Goal: Transaction & Acquisition: Purchase product/service

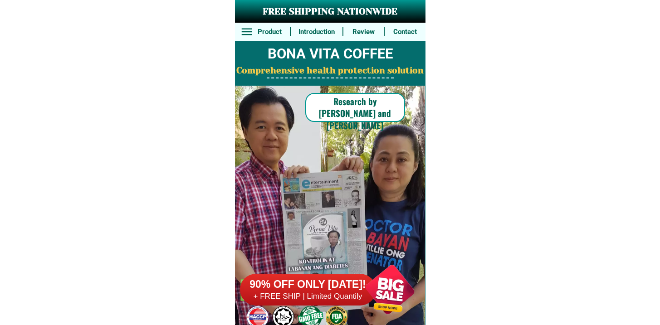
scroll to position [7055, 0]
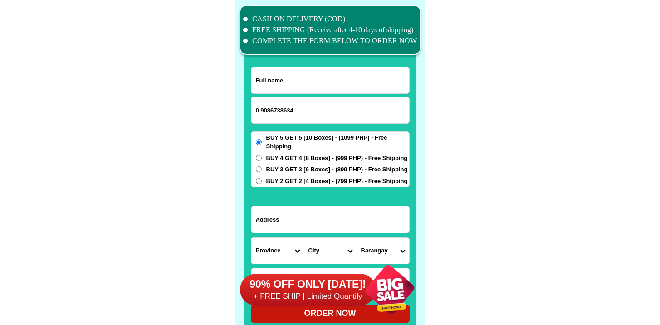
click at [261, 108] on input "0 9086738634" at bounding box center [330, 110] width 158 height 26
type input "09086738634"
click at [298, 70] on input "Input full_name" at bounding box center [330, 80] width 158 height 26
paste input "[PERSON_NAME]Tabradillo"
type input "[PERSON_NAME]Tabradillo"
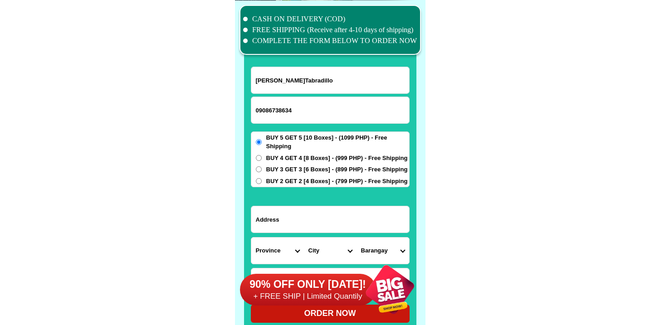
click at [301, 221] on input "Input address" at bounding box center [330, 220] width 158 height 26
paste input "#-57- [PERSON_NAME], [GEOGRAPHIC_DATA], [GEOGRAPHIC_DATA]"
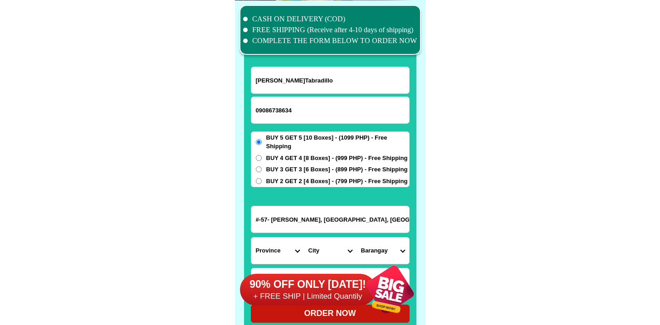
type input "#-57- [PERSON_NAME], [GEOGRAPHIC_DATA], [GEOGRAPHIC_DATA]"
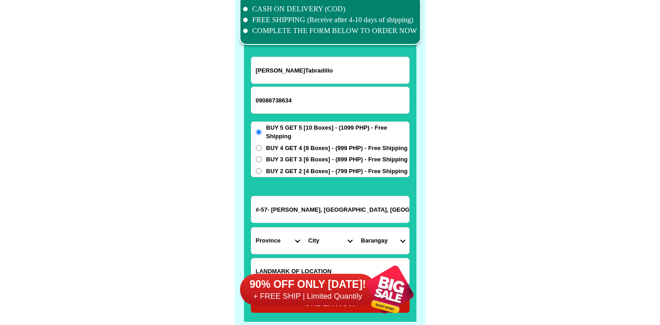
scroll to position [7081, 0]
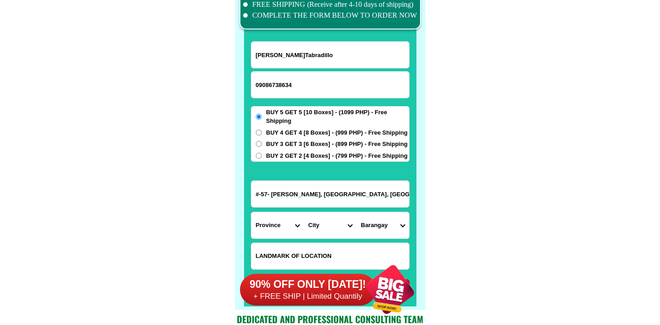
click at [319, 245] on input "Input LANDMARKOFLOCATION" at bounding box center [330, 256] width 158 height 26
paste input "Near Manna Coffee Shop / Kkkk Gasoline station"
type input "Near Manna Coffee Shop / Kkkk Gasoline station"
click at [275, 227] on select "Province [GEOGRAPHIC_DATA] [GEOGRAPHIC_DATA] [GEOGRAPHIC_DATA] [GEOGRAPHIC_DATA…" at bounding box center [277, 225] width 53 height 26
select select "63_247"
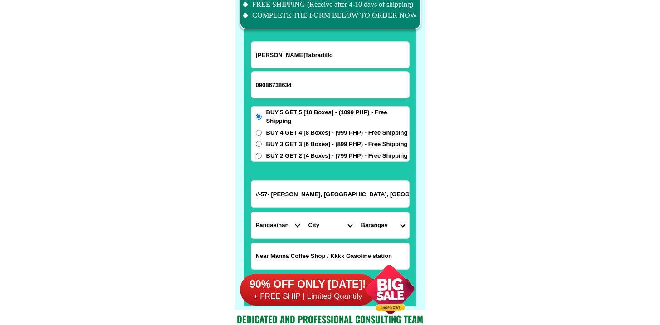
click at [251, 212] on select "Province [GEOGRAPHIC_DATA] [GEOGRAPHIC_DATA] [GEOGRAPHIC_DATA] [GEOGRAPHIC_DATA…" at bounding box center [277, 225] width 53 height 26
click at [341, 223] on select "City [GEOGRAPHIC_DATA] [PERSON_NAME][GEOGRAPHIC_DATA]-city [GEOGRAPHIC_DATA] [G…" at bounding box center [330, 225] width 53 height 26
select select "63_2479544"
click at [304, 212] on select "City [GEOGRAPHIC_DATA] [PERSON_NAME][GEOGRAPHIC_DATA]-city [GEOGRAPHIC_DATA] [G…" at bounding box center [330, 225] width 53 height 26
click at [382, 221] on select "Barangay Alitaya Amansabina Anolid Banaoang Bantayan [GEOGRAPHIC_DATA] Bateng B…" at bounding box center [383, 225] width 53 height 26
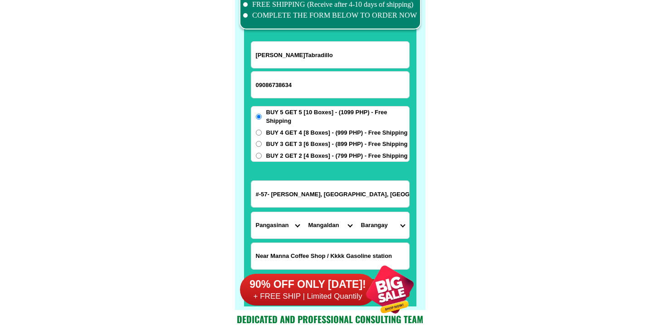
select select "63_24795447643"
click at [357, 212] on select "Barangay Alitaya Amansabina Anolid Banaoang Bantayan [GEOGRAPHIC_DATA] Bateng B…" at bounding box center [383, 225] width 53 height 26
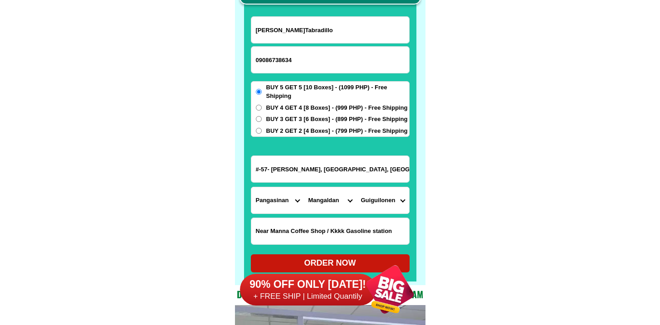
scroll to position [7197, 0]
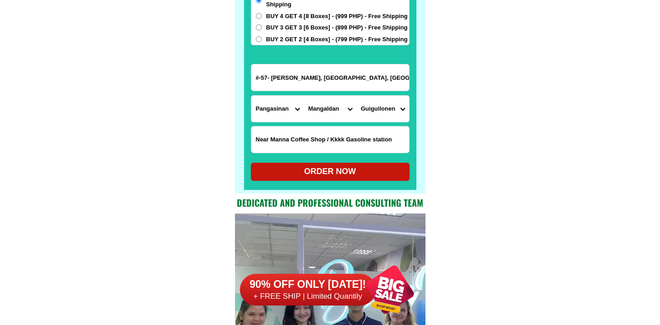
click at [353, 162] on form "[PERSON_NAME]Tabradillo 09086738634 ORDER NOW #-57- [GEOGRAPHIC_DATA], [GEOGRAP…" at bounding box center [330, 53] width 159 height 256
click at [352, 168] on div "ORDER NOW" at bounding box center [330, 172] width 159 height 12
radio input "true"
